Goal: Transaction & Acquisition: Purchase product/service

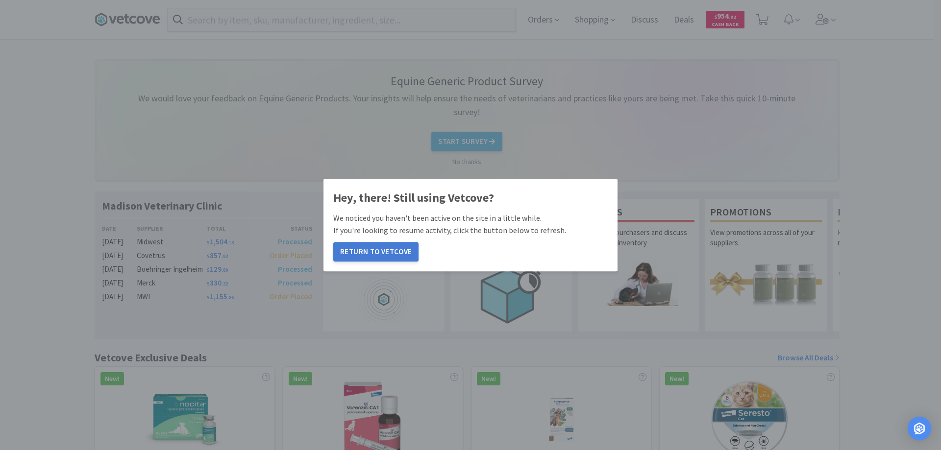
click at [368, 248] on button "Return to Vetcove" at bounding box center [375, 252] width 85 height 20
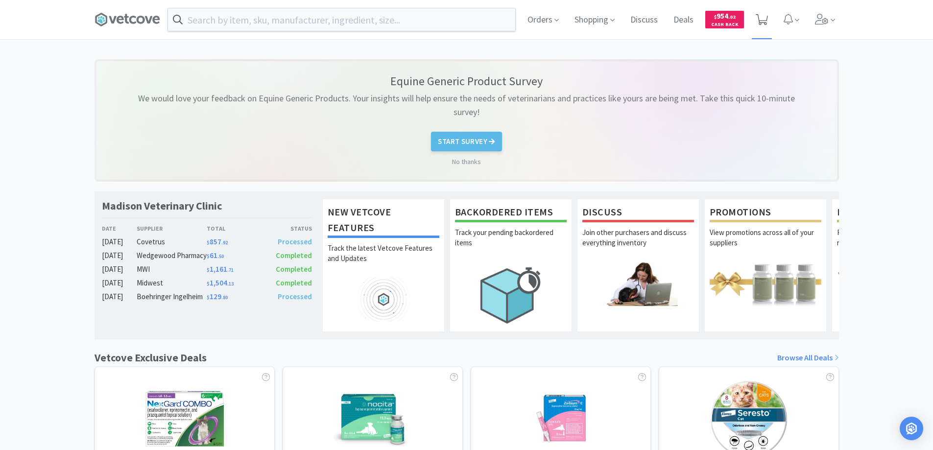
click at [761, 19] on icon at bounding box center [762, 19] width 12 height 11
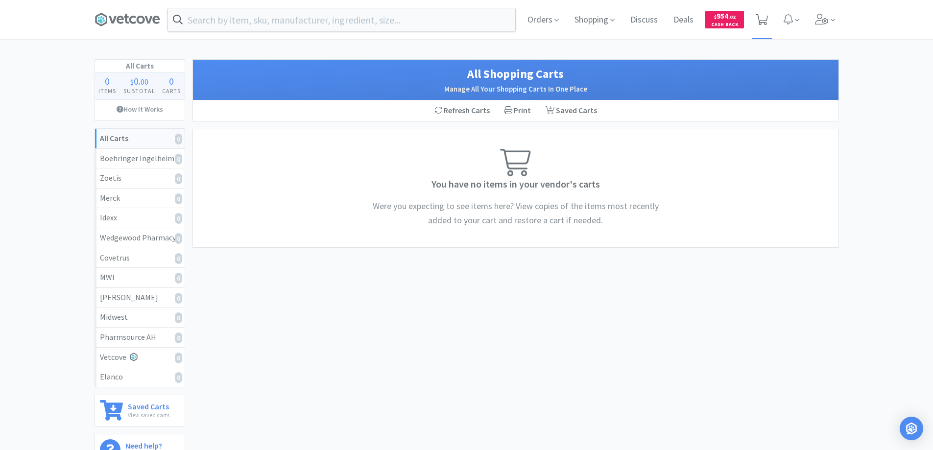
click at [762, 15] on icon at bounding box center [762, 19] width 12 height 11
